Goal: Task Accomplishment & Management: Complete application form

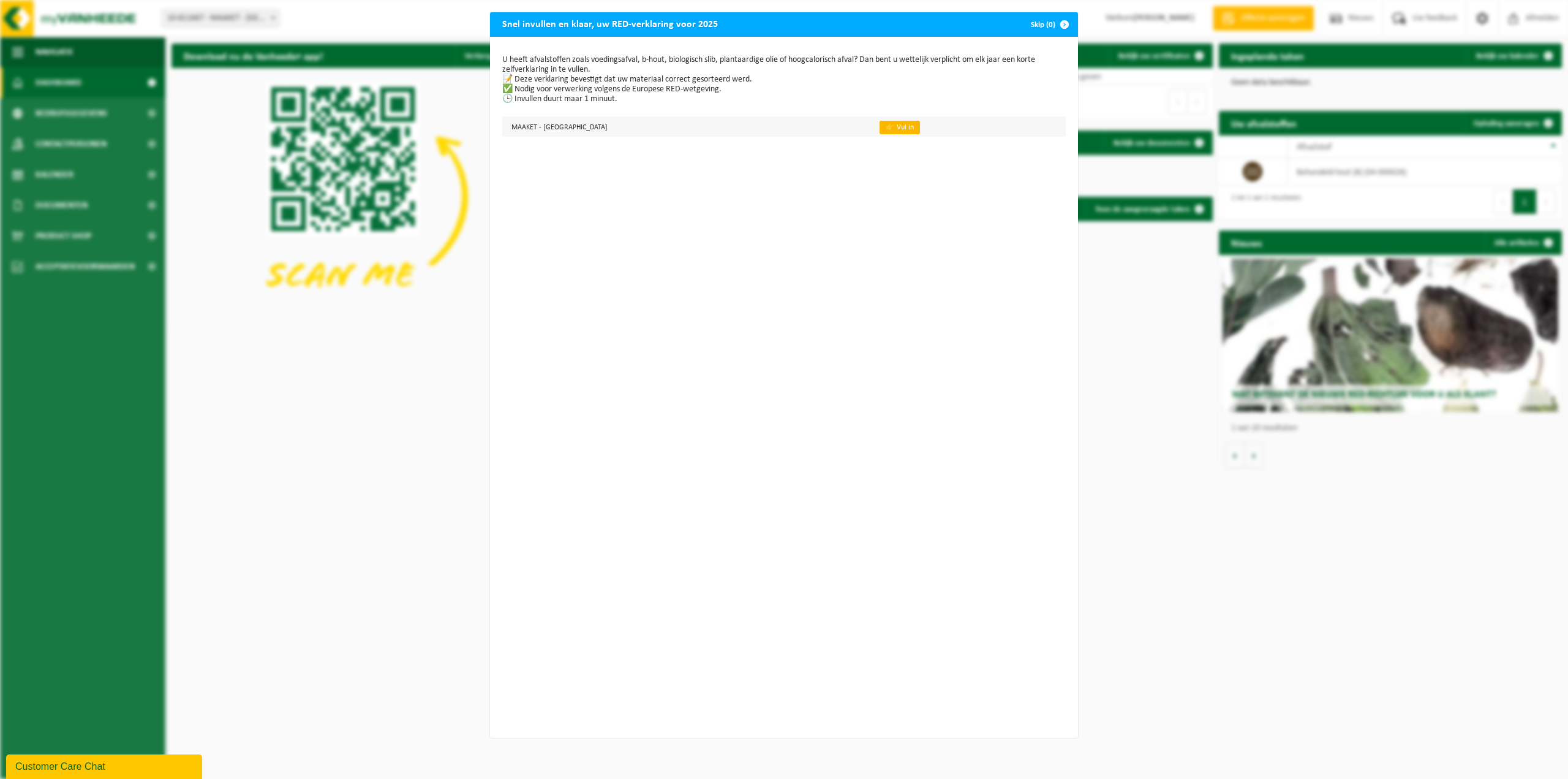
click at [879, 123] on link "👉 Vul in" at bounding box center [899, 127] width 40 height 13
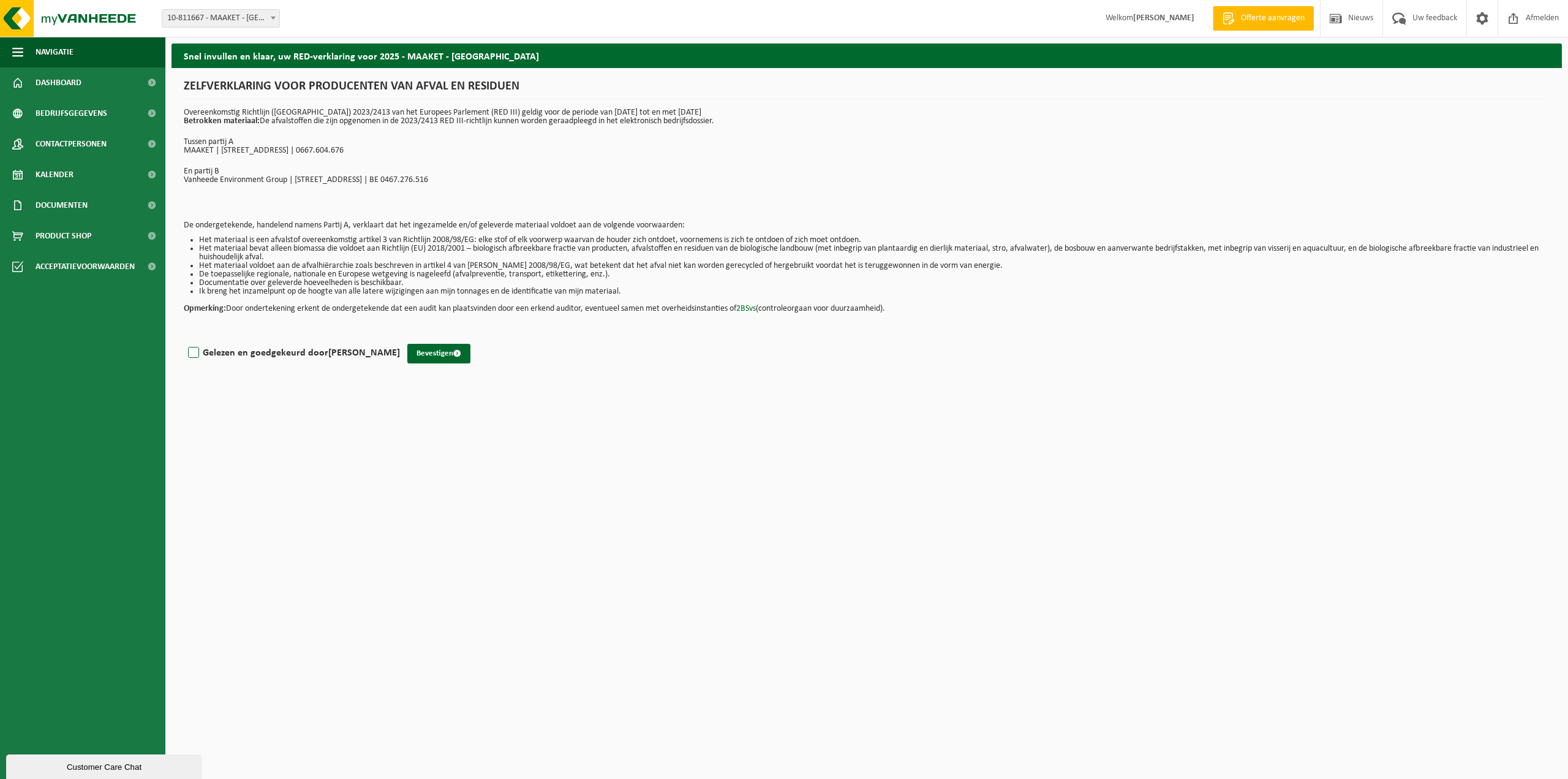
click at [196, 351] on label "Gelezen en goedgekeurd door STEVEN VANDERBEKE" at bounding box center [293, 353] width 215 height 18
click at [400, 338] on input "Gelezen en goedgekeurd door STEVEN VANDERBEKE" at bounding box center [400, 337] width 1 height 1
checkbox input "true"
click at [446, 354] on button "Bevestigen" at bounding box center [438, 354] width 63 height 20
